Goal: Task Accomplishment & Management: Manage account settings

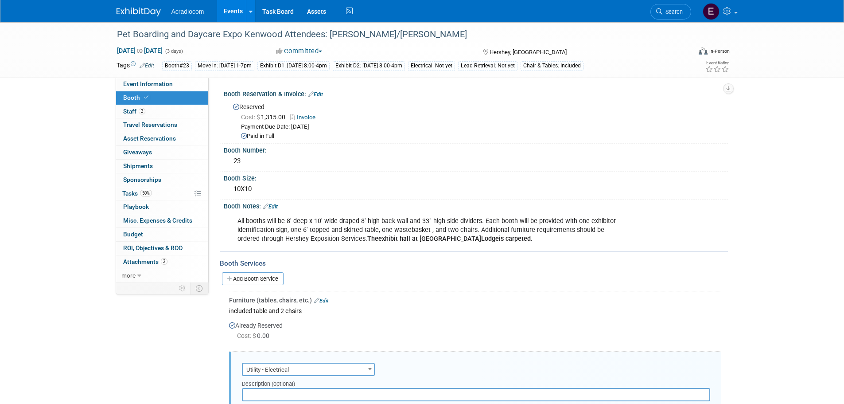
select select "2"
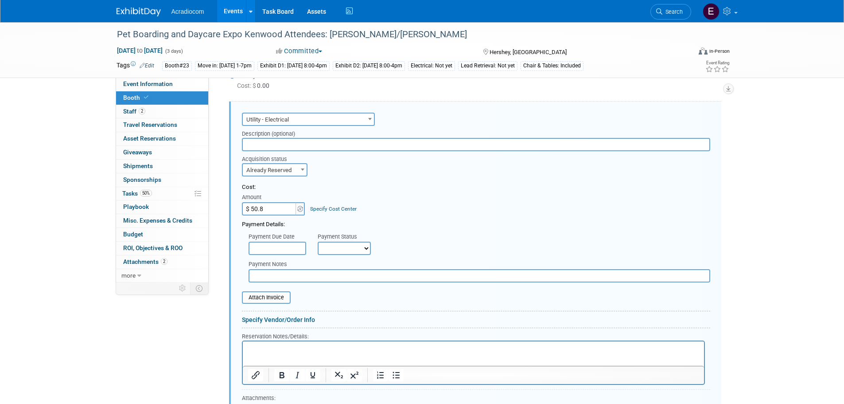
type input "$ 50.88"
click at [283, 246] on input "text" at bounding box center [278, 248] width 58 height 13
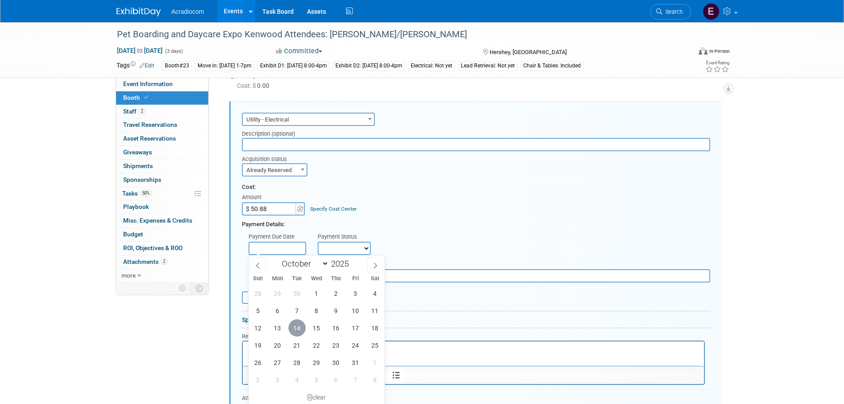
click at [301, 324] on span "14" at bounding box center [297, 327] width 17 height 17
type input "Oct 14, 2025"
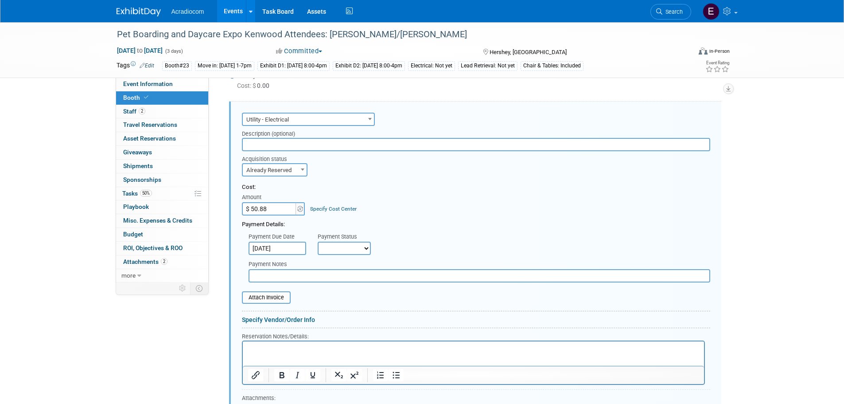
click at [332, 255] on div "Payment Notes" at bounding box center [476, 268] width 482 height 27
click at [341, 249] on select "Not Paid Yet Partially Paid Paid in Full" at bounding box center [344, 248] width 53 height 13
select select "1"
click at [318, 242] on select "Not Paid Yet Partially Paid Paid in Full" at bounding box center [344, 248] width 53 height 13
click at [273, 300] on input "file" at bounding box center [236, 297] width 105 height 11
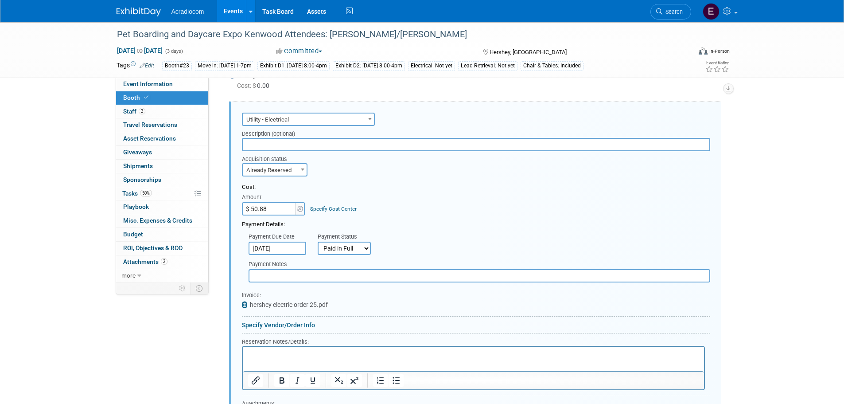
scroll to position [339, 0]
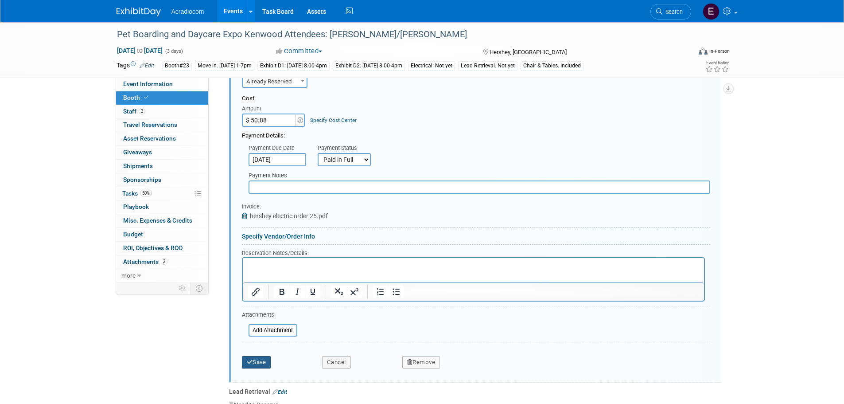
click at [255, 364] on button "Save" at bounding box center [256, 362] width 29 height 12
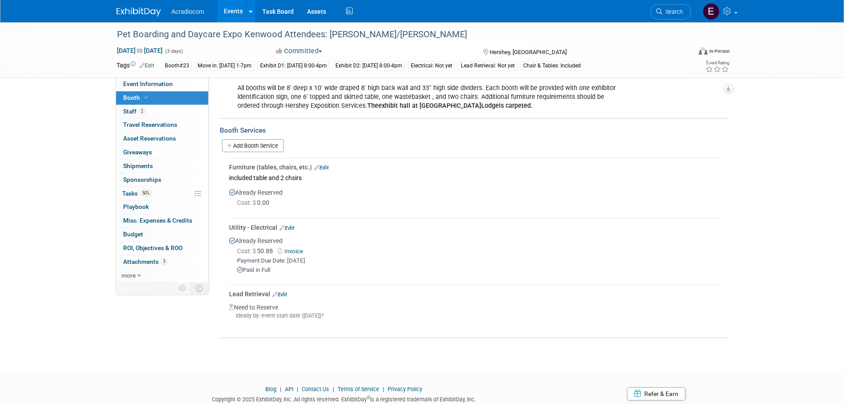
scroll to position [0, 0]
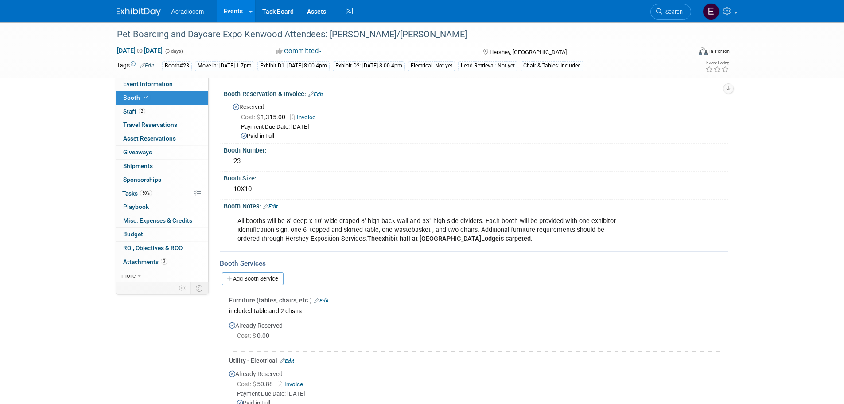
click at [150, 6] on link at bounding box center [144, 7] width 55 height 7
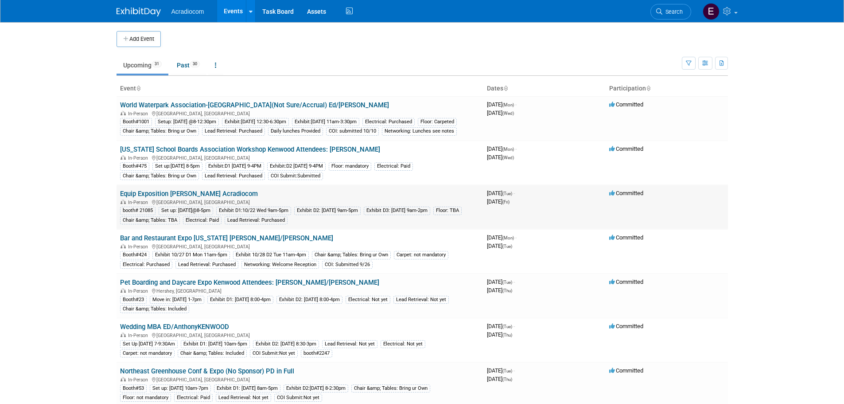
scroll to position [44, 0]
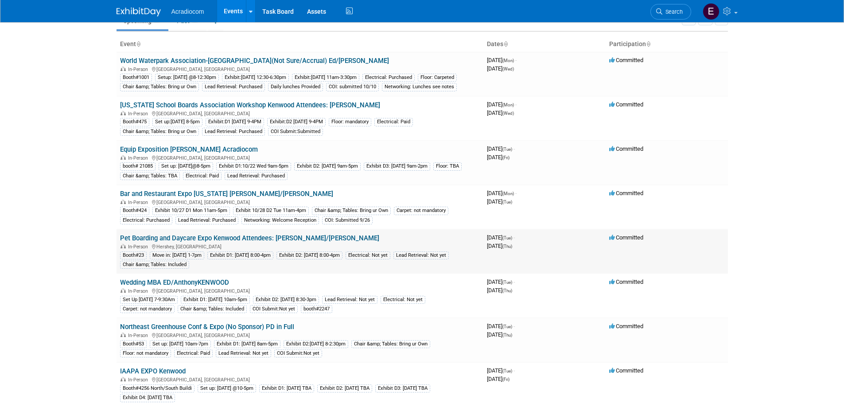
click at [278, 242] on link "Pet Boarding and Daycare Expo Kenwood Attendees: [PERSON_NAME]/[PERSON_NAME]" at bounding box center [249, 238] width 259 height 8
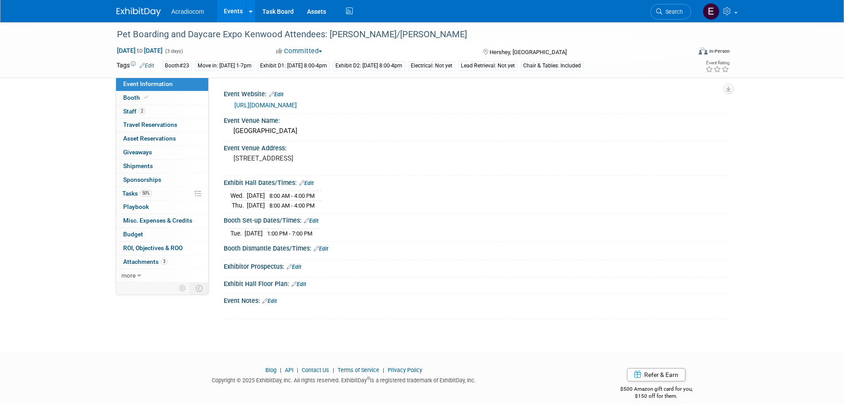
click at [148, 67] on link "Edit" at bounding box center [147, 65] width 15 height 6
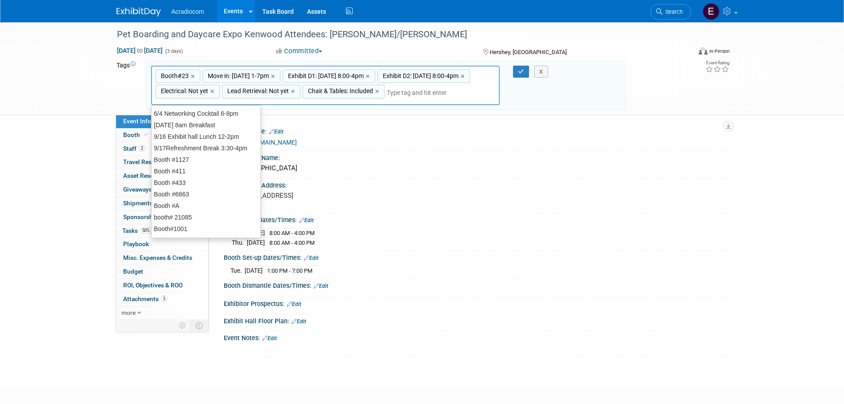
click at [203, 93] on span "Electrical: Not yet" at bounding box center [183, 90] width 49 height 9
type input "Electrical: Not yet"
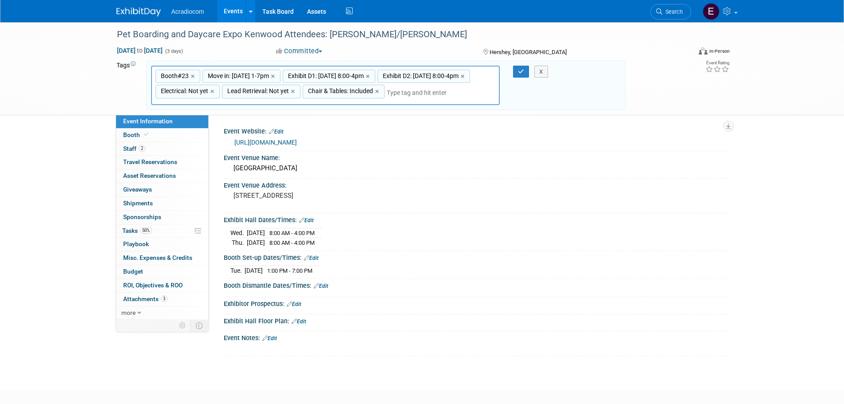
click at [203, 93] on span "Electrical: Not yet" at bounding box center [183, 90] width 49 height 9
type input "Electrical: Not yet"
click at [205, 93] on input "Electrical: Not yet" at bounding box center [191, 92] width 71 height 9
drag, startPoint x: 205, startPoint y: 93, endPoint x: 184, endPoint y: 91, distance: 20.5
click at [184, 91] on input "Electrical: Not yet" at bounding box center [191, 92] width 71 height 9
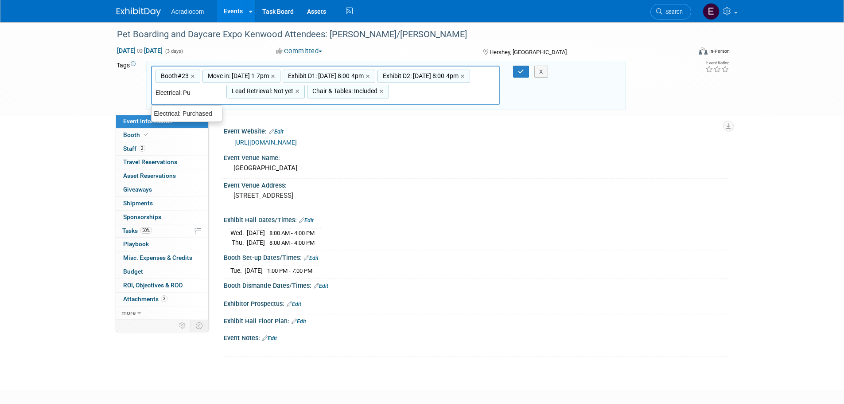
type input "Electrical: Pur"
click at [180, 113] on div "Electrical: Purchased" at bounding box center [186, 113] width 71 height 12
type input "Booth#23, Move in: [DATE] 1-7pm, Exhibit D1: [DATE] 8:00-4pm, Exhibit D2: [DATE…"
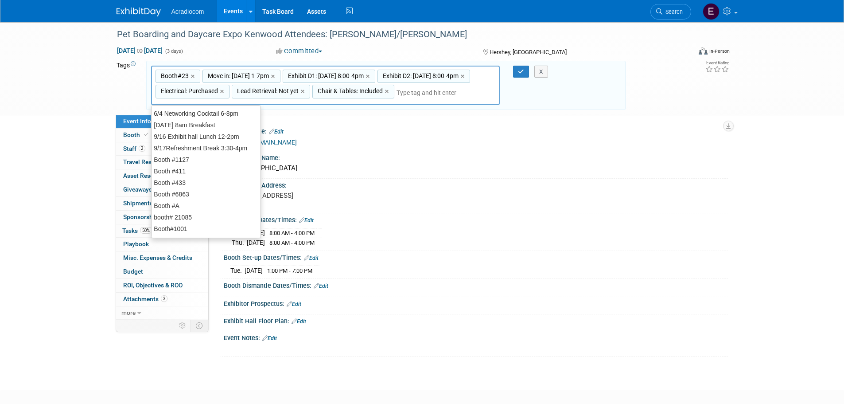
click at [413, 92] on input "text" at bounding box center [445, 92] width 97 height 9
click at [527, 70] on div "X" at bounding box center [545, 72] width 40 height 12
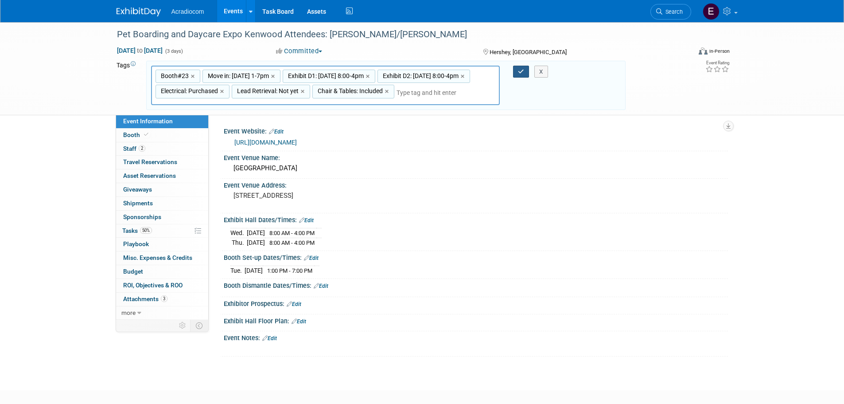
click at [521, 70] on icon "button" at bounding box center [521, 72] width 6 height 6
